Goal: Information Seeking & Learning: Check status

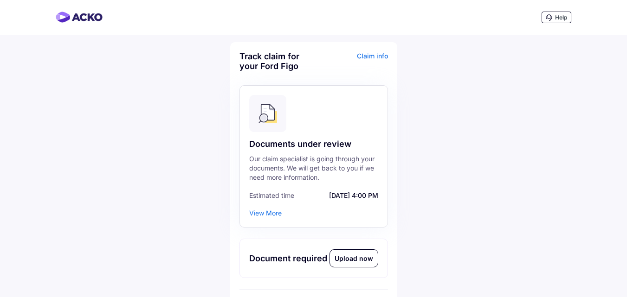
scroll to position [260, 0]
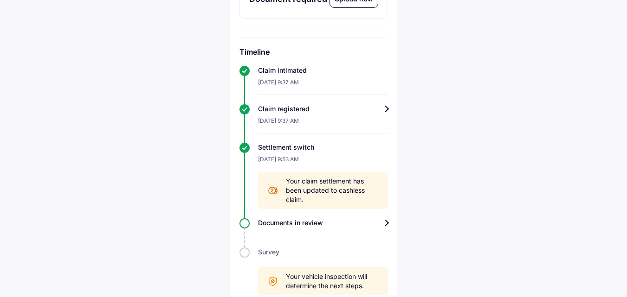
click at [388, 223] on div "Documents in review" at bounding box center [323, 223] width 130 height 9
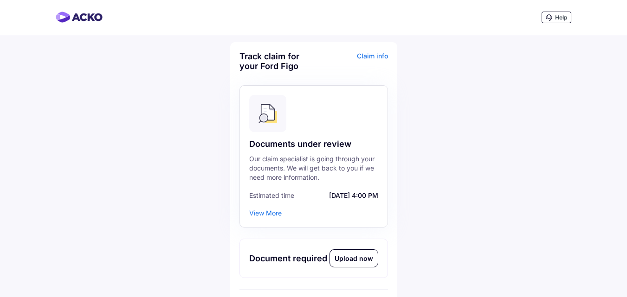
click at [264, 213] on div "View More" at bounding box center [265, 213] width 32 height 9
